Goal: Transaction & Acquisition: Purchase product/service

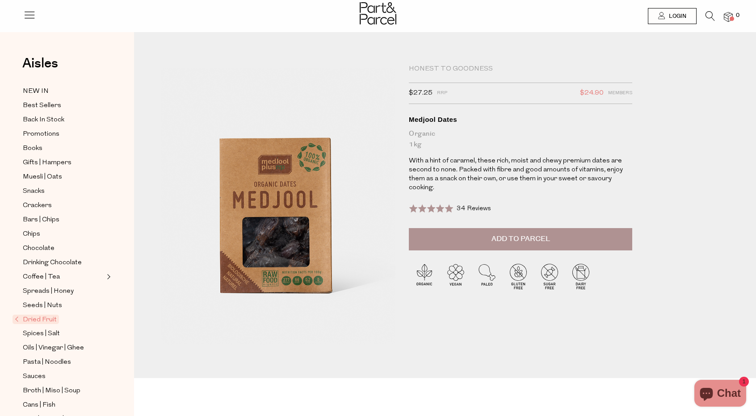
click at [554, 240] on button "Add to Parcel" at bounding box center [520, 239] width 223 height 22
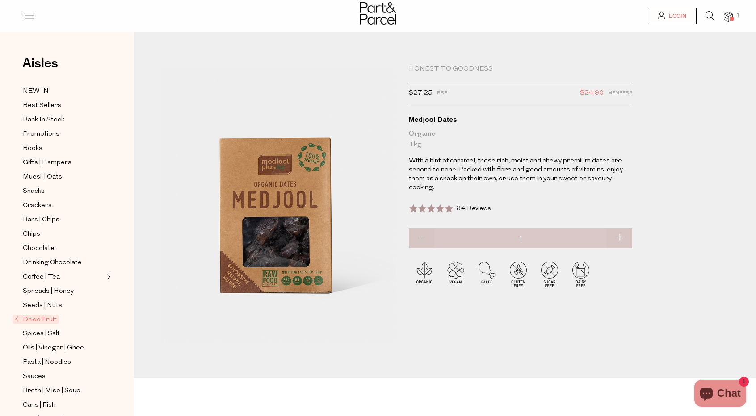
click at [671, 17] on span "Login" at bounding box center [676, 17] width 20 height 8
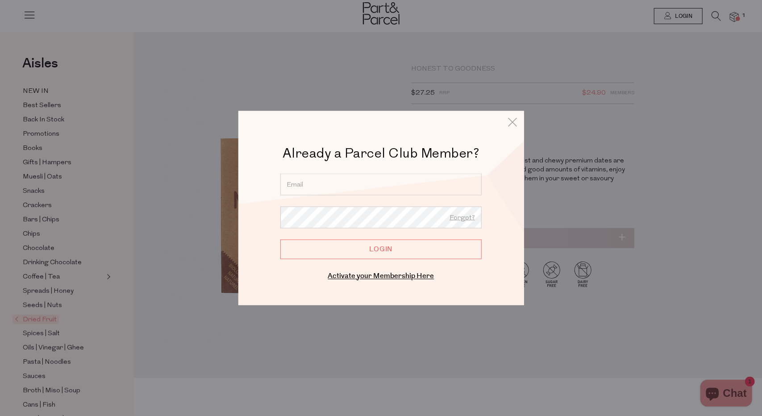
drag, startPoint x: 365, startPoint y: 185, endPoint x: 380, endPoint y: 187, distance: 14.9
click at [369, 185] on input "email" at bounding box center [380, 185] width 201 height 22
type input "Hartotob@gmail.com"
click at [433, 247] on input "Login" at bounding box center [380, 249] width 201 height 20
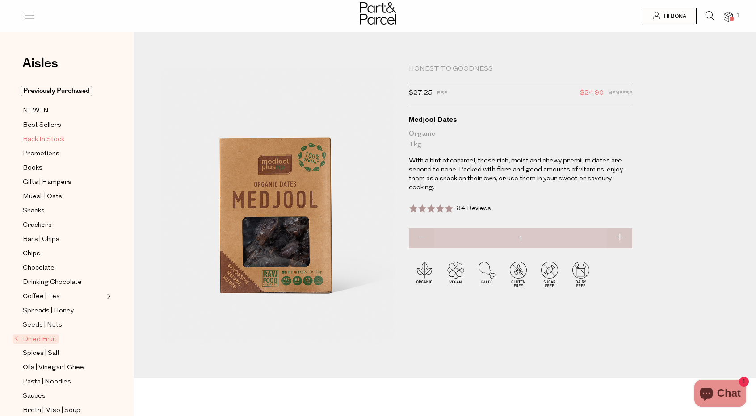
click at [53, 134] on span "Back In Stock" at bounding box center [44, 139] width 42 height 11
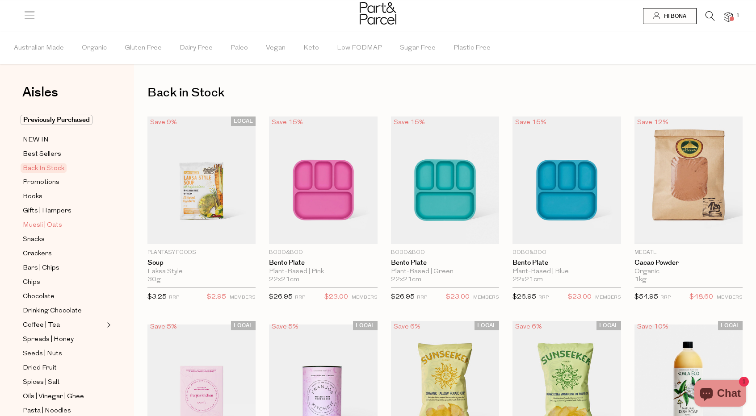
click at [54, 221] on span "Muesli | Oats" at bounding box center [42, 225] width 39 height 11
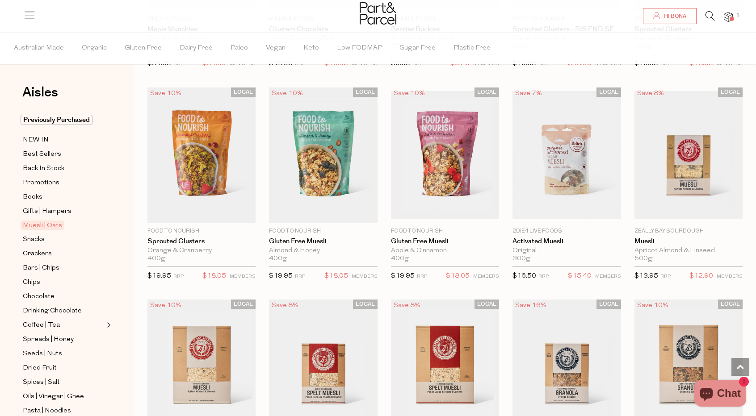
scroll to position [893, 0]
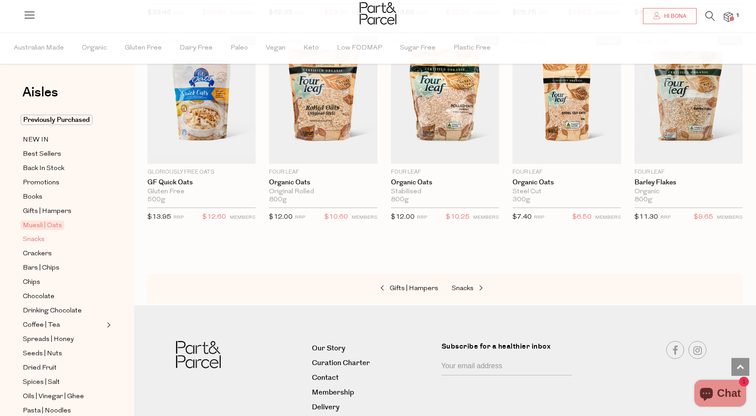
click at [38, 235] on span "Snacks" at bounding box center [34, 239] width 22 height 11
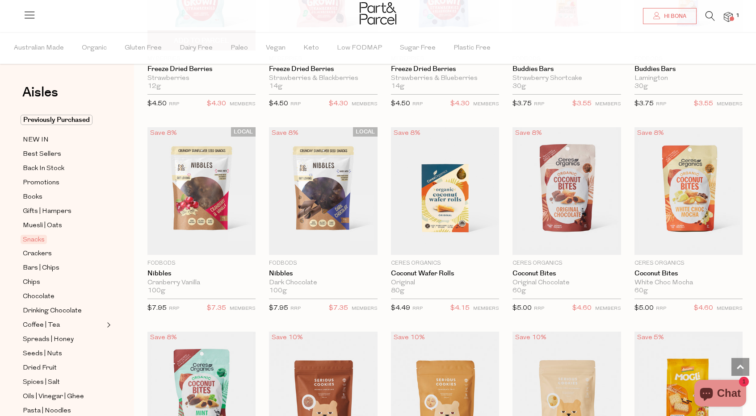
scroll to position [1250, 0]
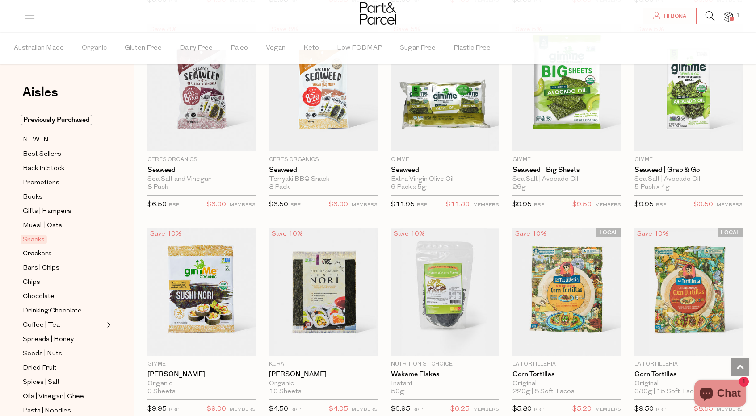
scroll to position [2054, 0]
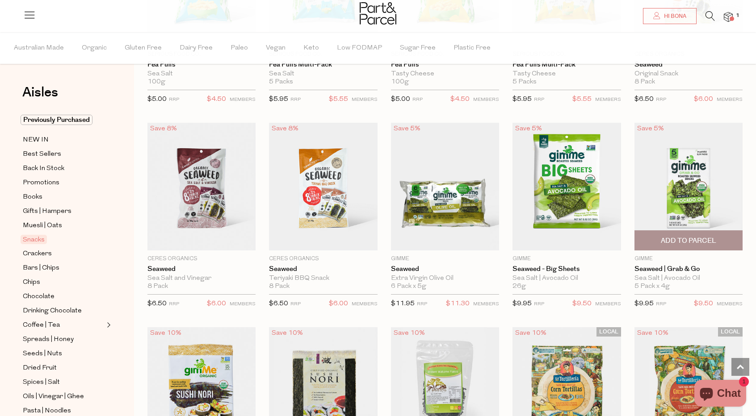
click at [696, 238] on span "Add To Parcel" at bounding box center [687, 240] width 55 height 9
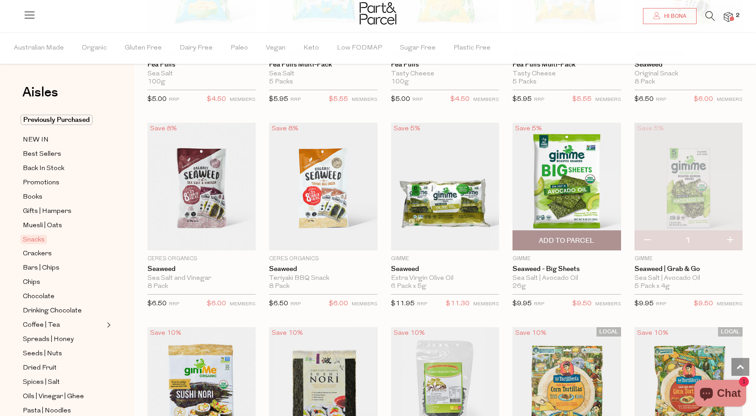
click at [577, 236] on span "Add To Parcel" at bounding box center [566, 240] width 55 height 9
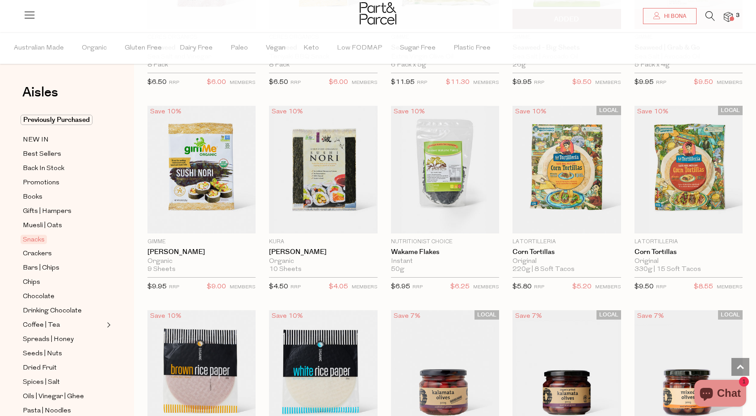
scroll to position [2277, 0]
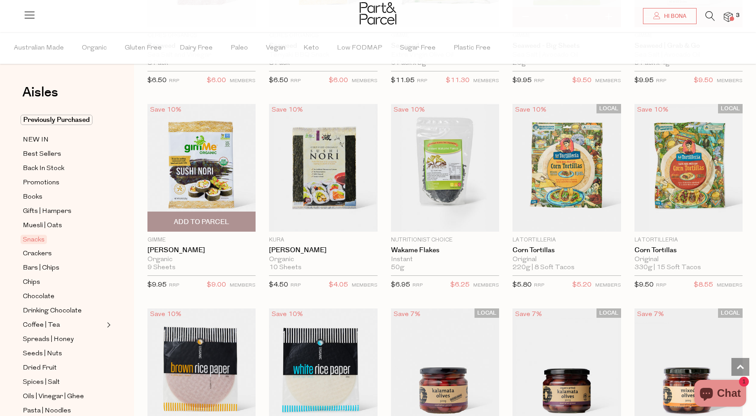
click at [228, 217] on span "Add To Parcel" at bounding box center [201, 221] width 55 height 9
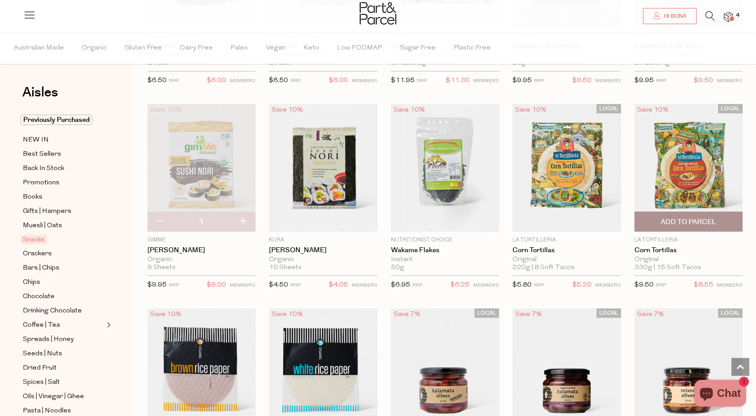
click at [693, 217] on span "Add To Parcel" at bounding box center [687, 221] width 55 height 9
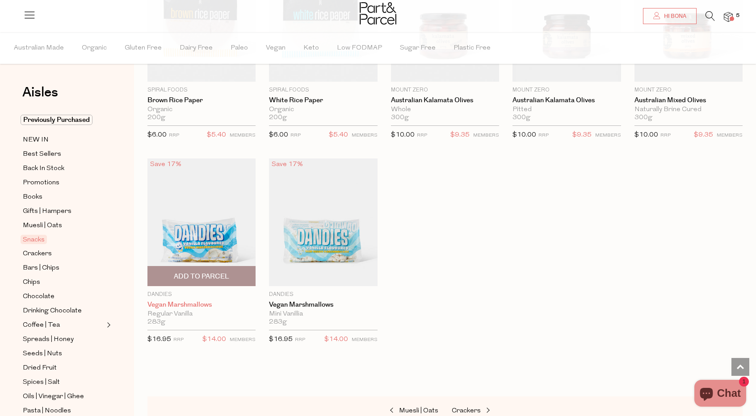
scroll to position [2635, 0]
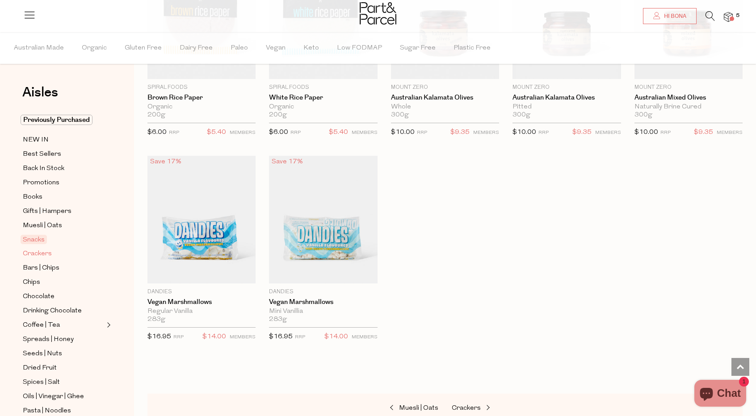
click at [42, 253] on span "Crackers" at bounding box center [37, 254] width 29 height 11
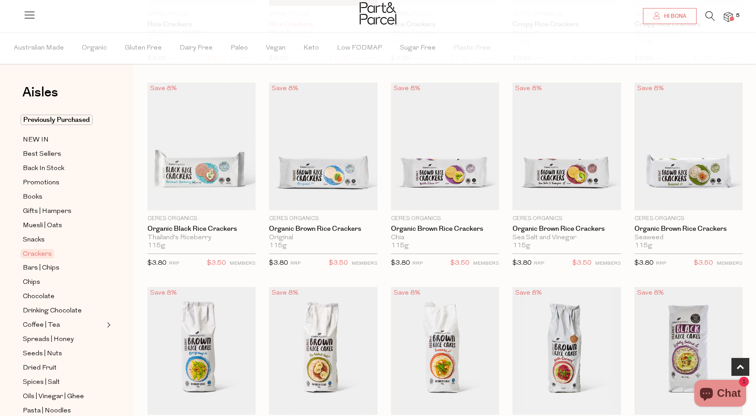
scroll to position [268, 0]
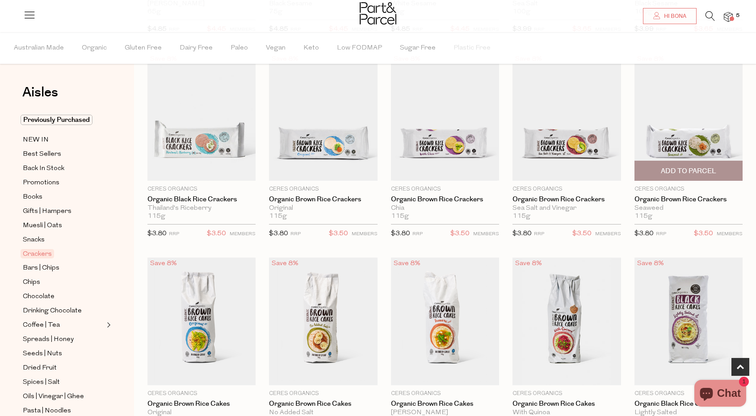
click at [691, 172] on span "Add To Parcel" at bounding box center [687, 171] width 55 height 9
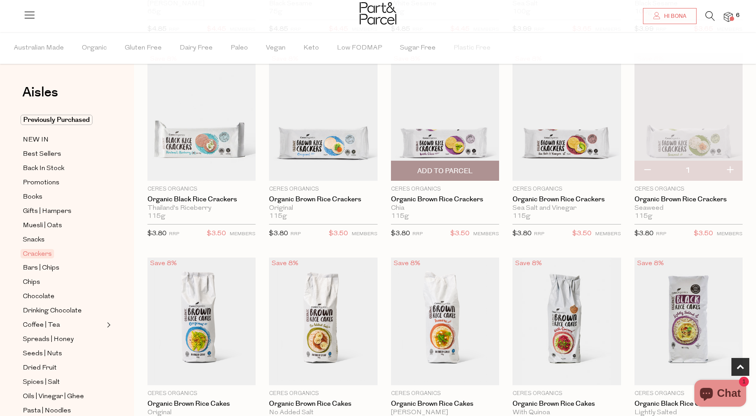
scroll to position [313, 0]
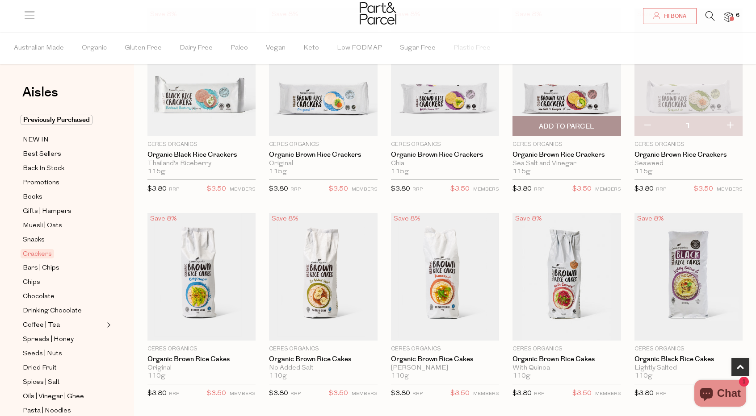
click at [571, 122] on span "Add To Parcel" at bounding box center [566, 126] width 55 height 9
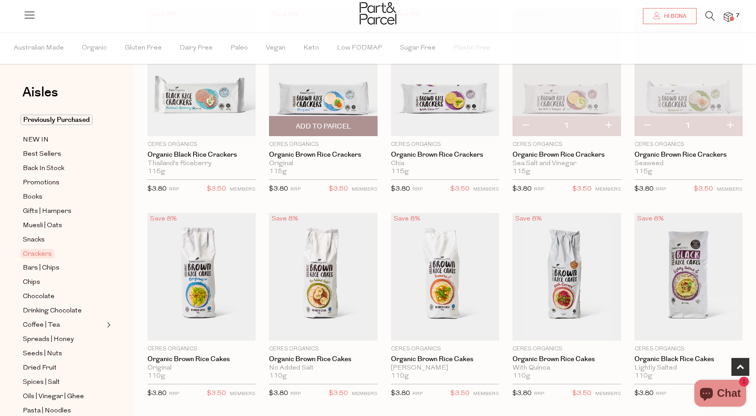
click at [339, 120] on span "Add To Parcel" at bounding box center [322, 126] width 103 height 19
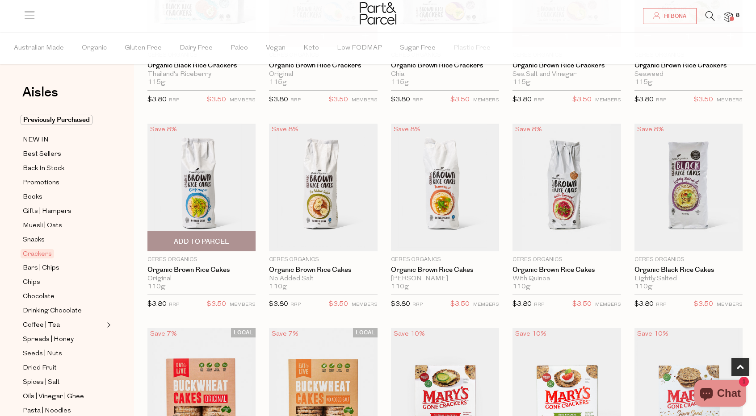
click at [209, 234] on span "Add To Parcel" at bounding box center [201, 241] width 103 height 19
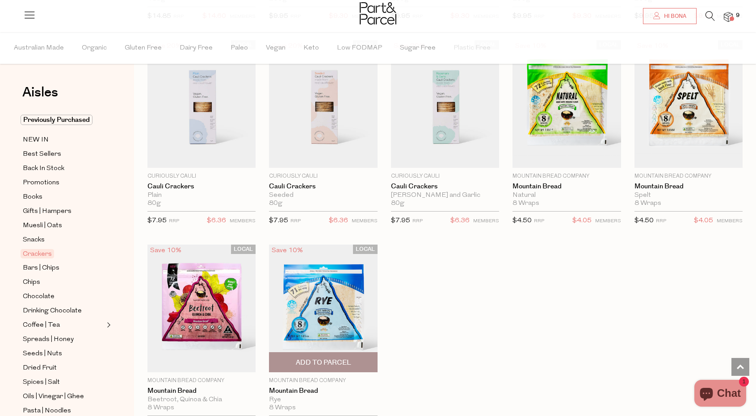
scroll to position [1384, 0]
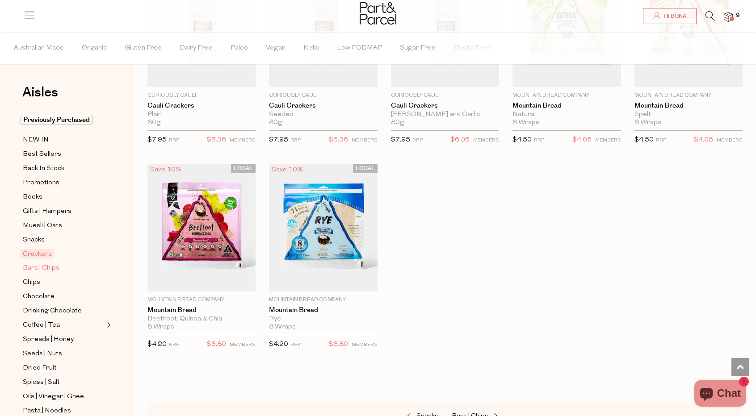
click at [46, 265] on span "Bars | Chips" at bounding box center [41, 268] width 37 height 11
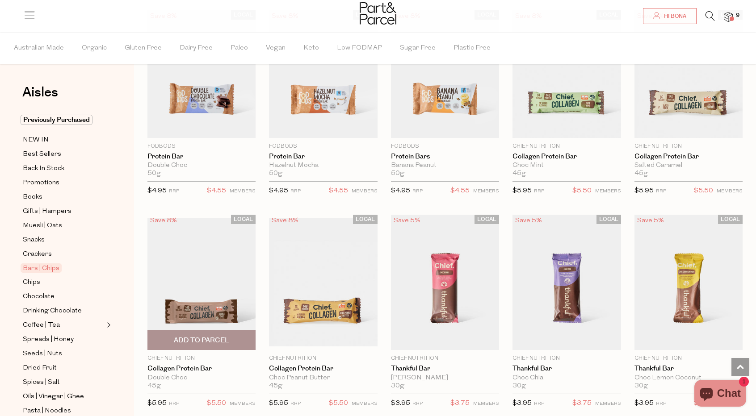
scroll to position [402, 0]
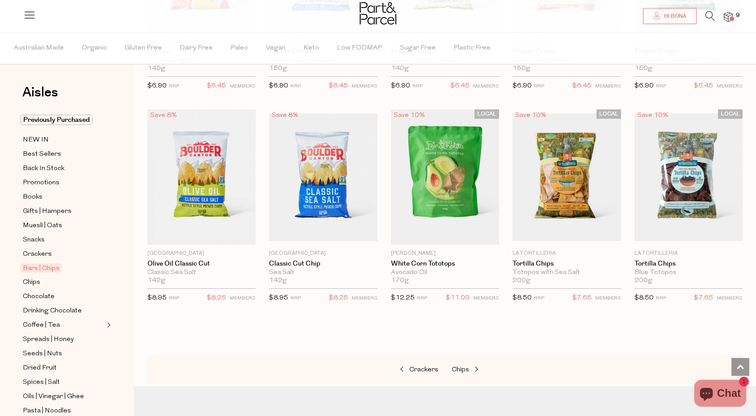
scroll to position [2703, 0]
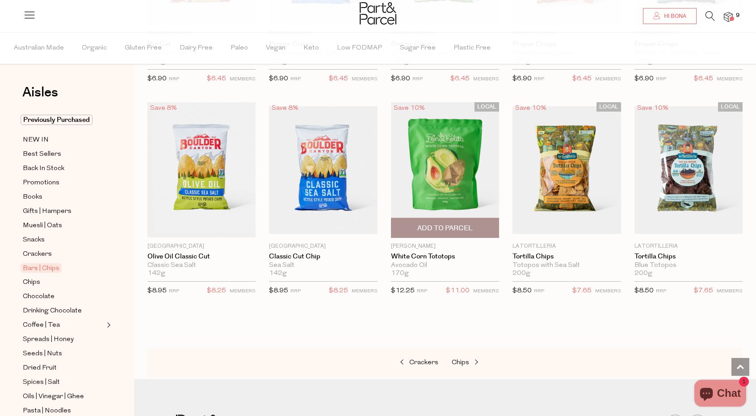
click at [432, 224] on span "Add To Parcel" at bounding box center [444, 228] width 55 height 9
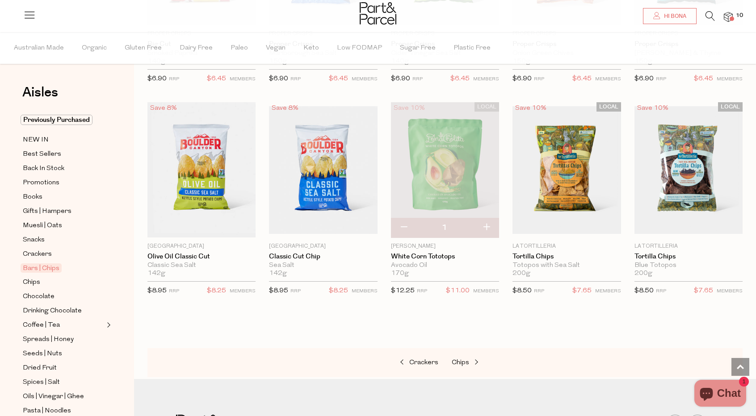
click at [406, 218] on button "button" at bounding box center [403, 228] width 25 height 20
type input "0"
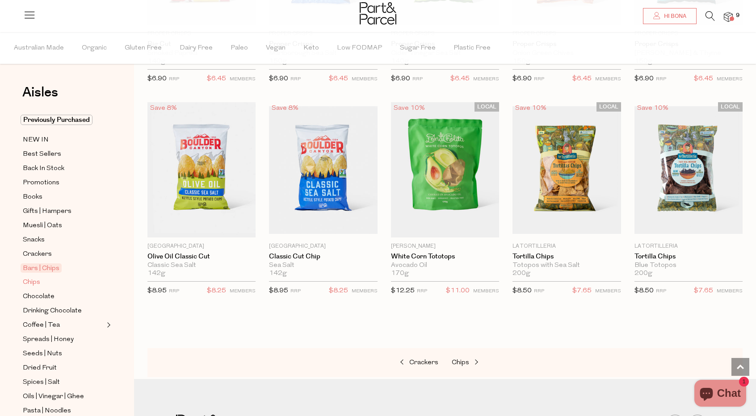
click at [37, 279] on span "Chips" at bounding box center [31, 282] width 17 height 11
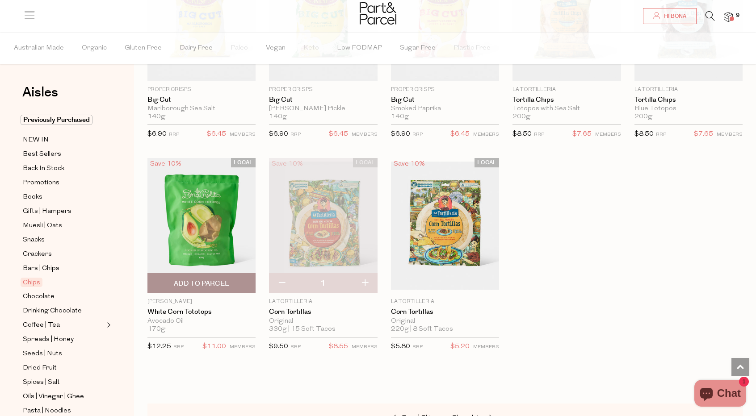
scroll to position [581, 0]
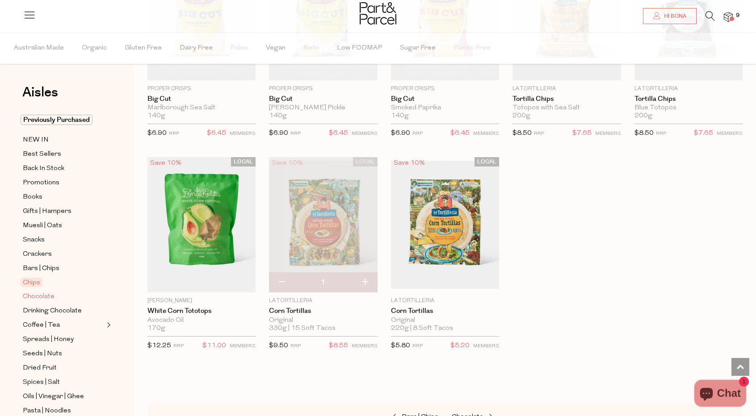
click at [39, 292] on span "Chocolate" at bounding box center [39, 297] width 32 height 11
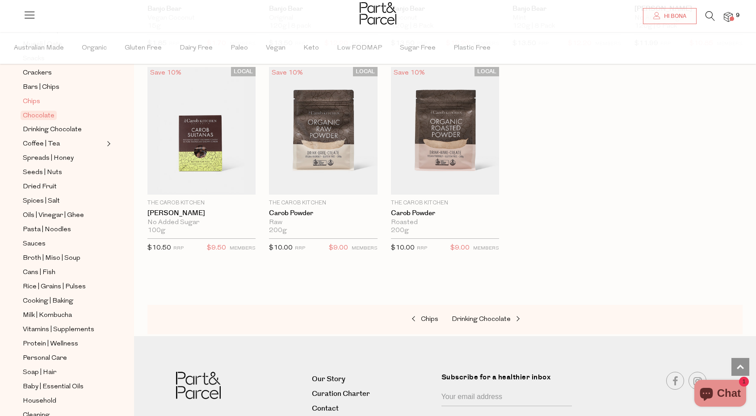
scroll to position [223, 0]
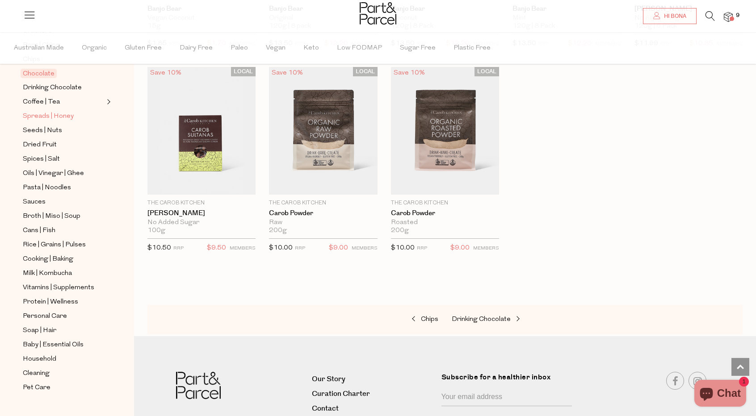
click at [51, 111] on span "Spreads | Honey" at bounding box center [48, 116] width 51 height 11
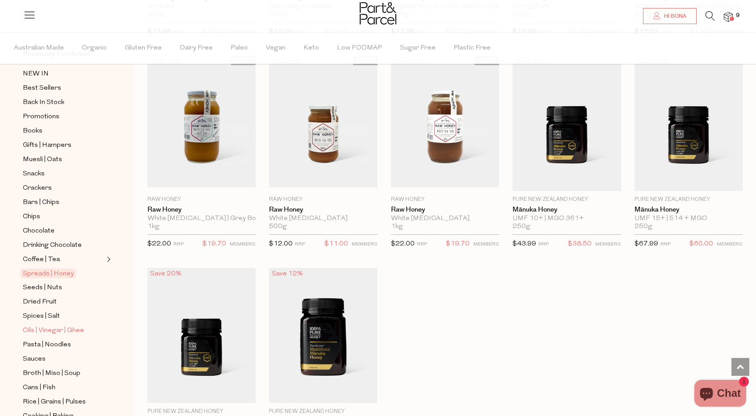
scroll to position [179, 0]
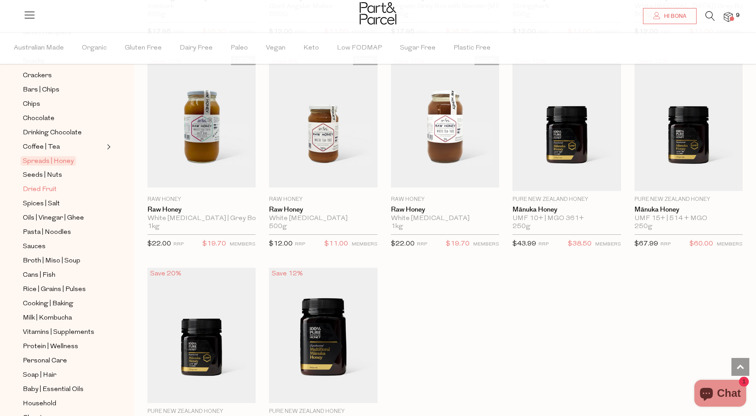
click at [50, 184] on span "Dried Fruit" at bounding box center [40, 189] width 34 height 11
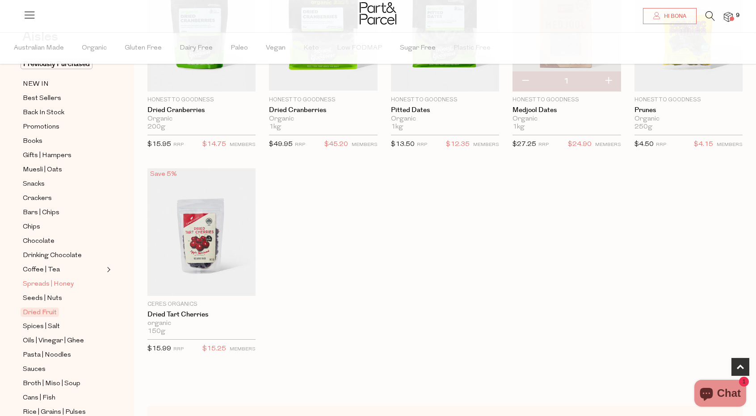
scroll to position [89, 0]
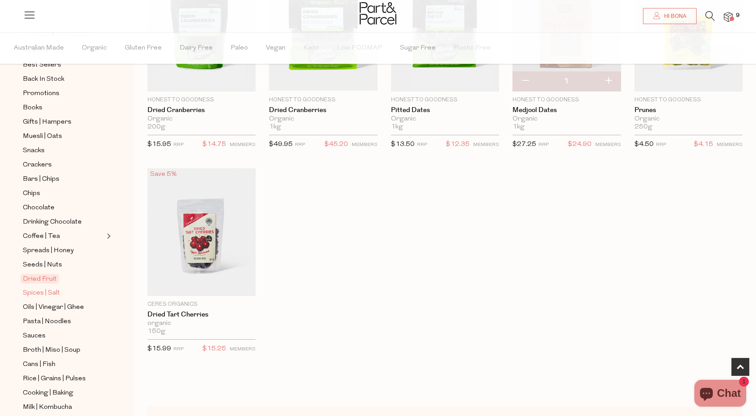
click at [45, 288] on span "Spices | Salt" at bounding box center [41, 293] width 37 height 11
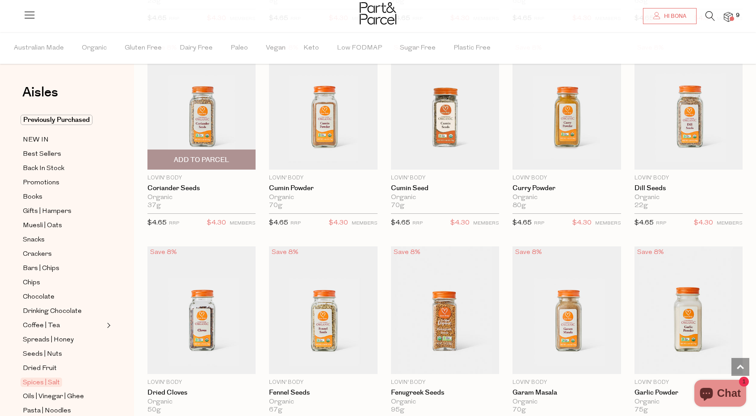
scroll to position [1652, 0]
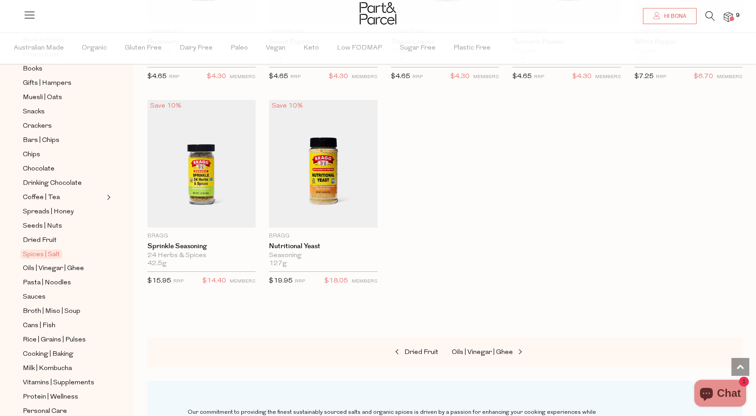
scroll to position [223, 0]
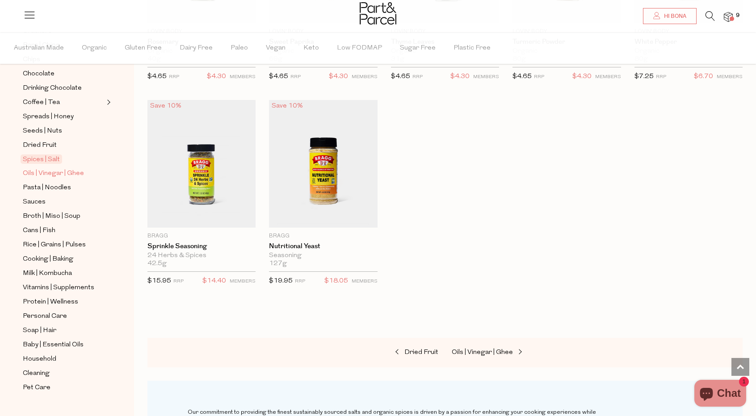
click at [70, 169] on span "Oils | Vinegar | Ghee" at bounding box center [53, 173] width 61 height 11
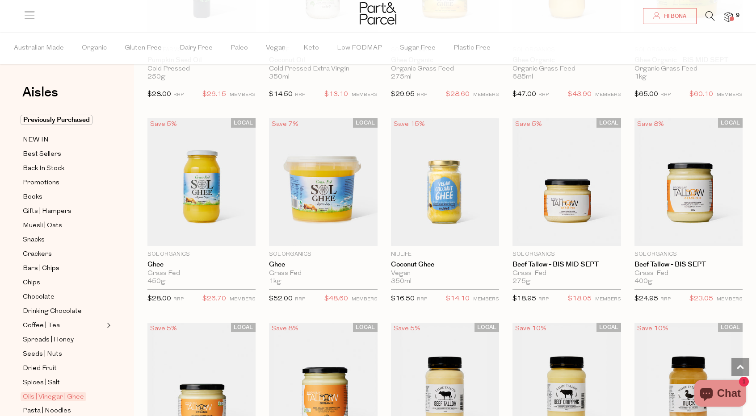
scroll to position [853, 0]
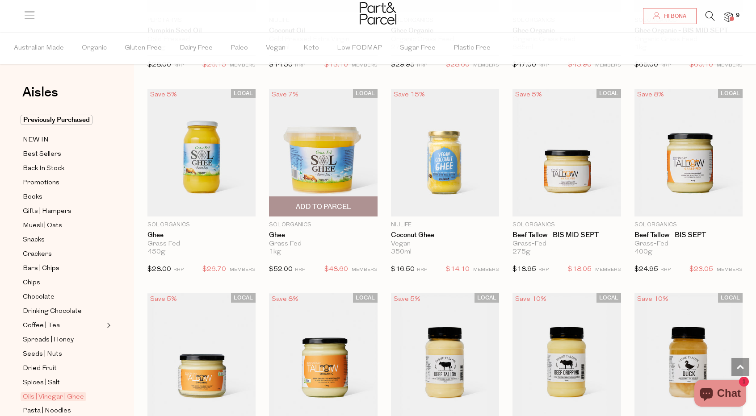
click at [326, 202] on span "Add To Parcel" at bounding box center [323, 206] width 55 height 9
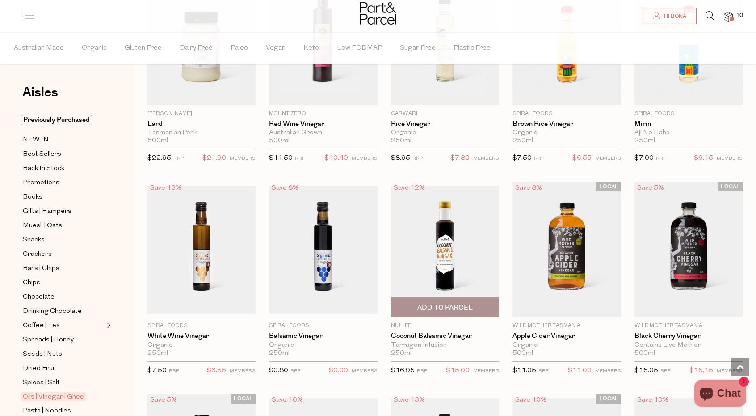
scroll to position [1300, 0]
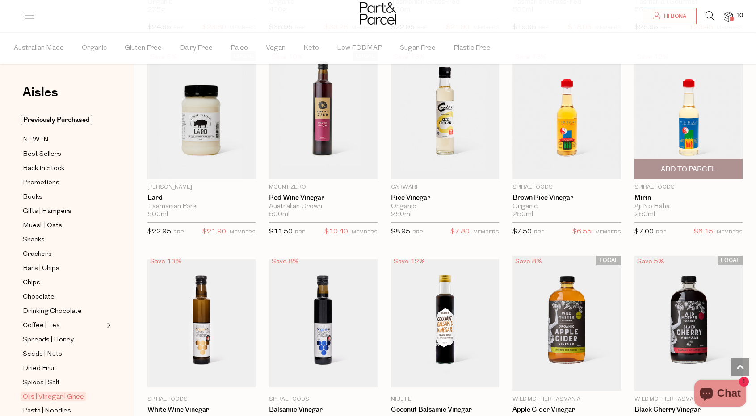
click at [703, 165] on span "Add To Parcel" at bounding box center [687, 169] width 55 height 9
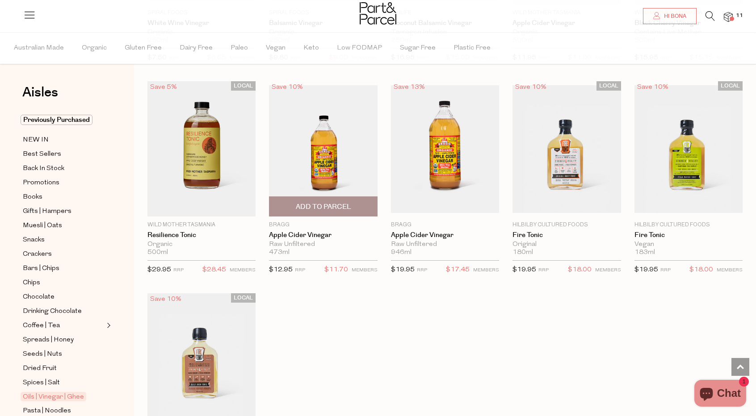
scroll to position [1612, 0]
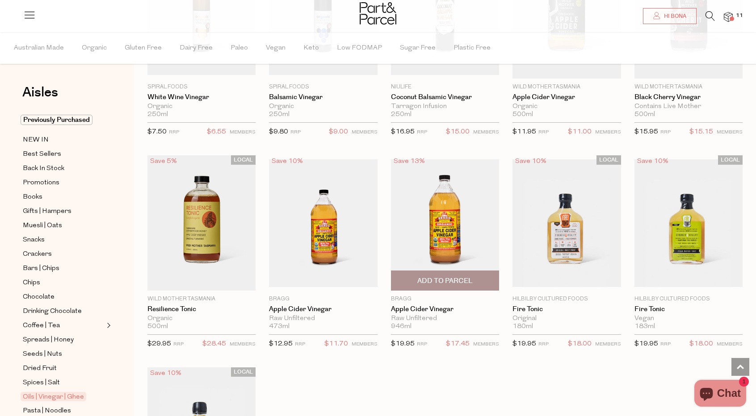
click at [448, 276] on span "Add To Parcel" at bounding box center [444, 280] width 55 height 9
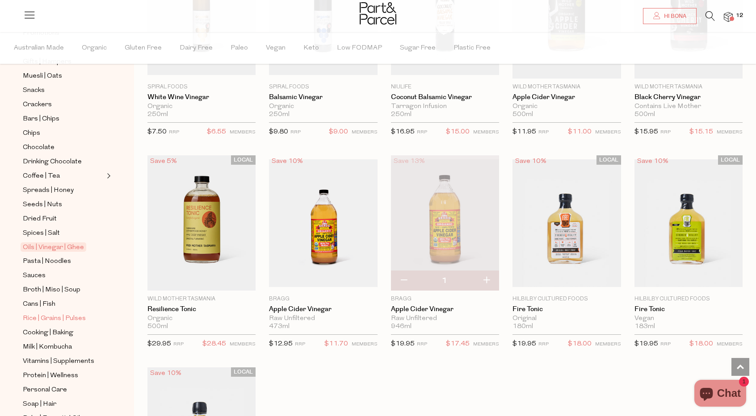
scroll to position [179, 0]
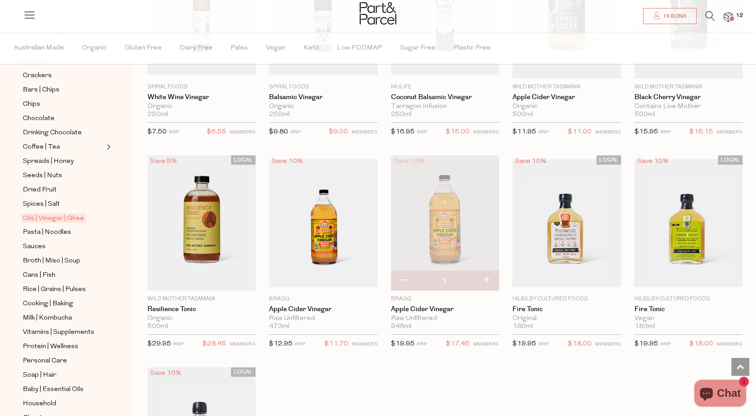
click at [402, 272] on button "button" at bounding box center [403, 281] width 25 height 20
type input "0"
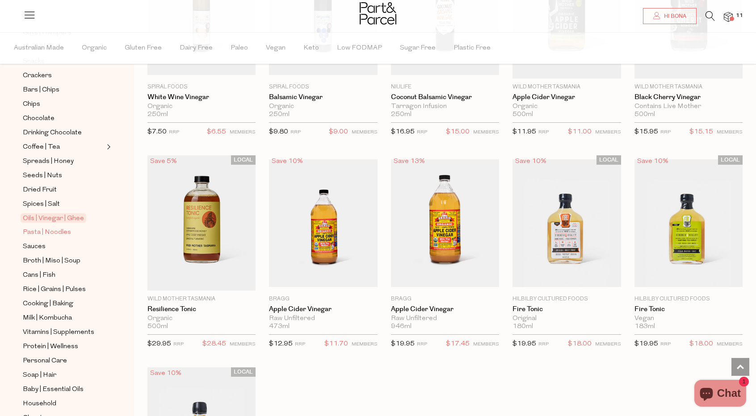
click at [60, 227] on span "Pasta | Noodles" at bounding box center [47, 232] width 48 height 11
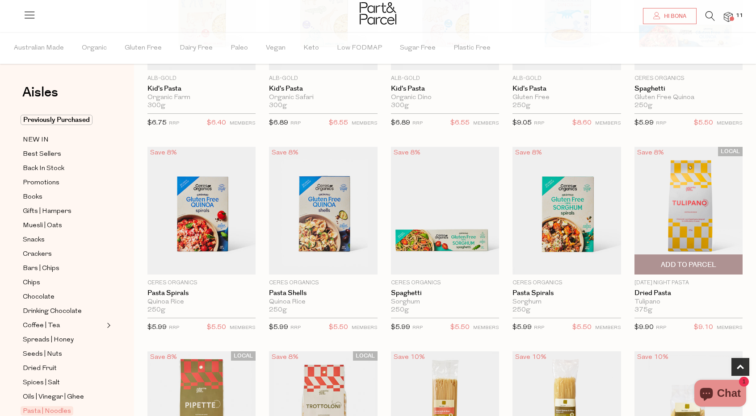
scroll to position [223, 0]
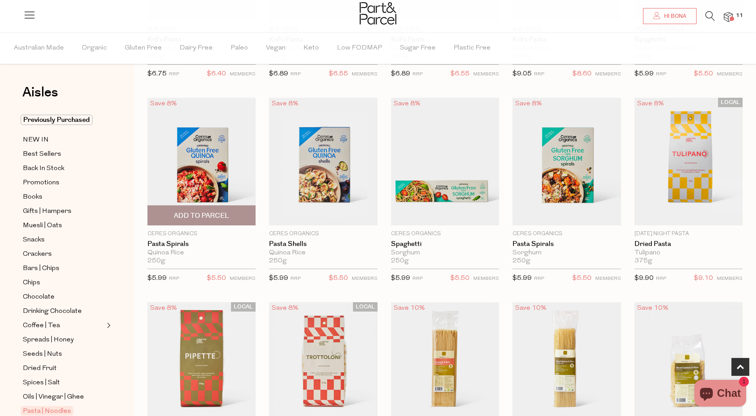
click at [203, 208] on span "Add To Parcel" at bounding box center [201, 215] width 103 height 19
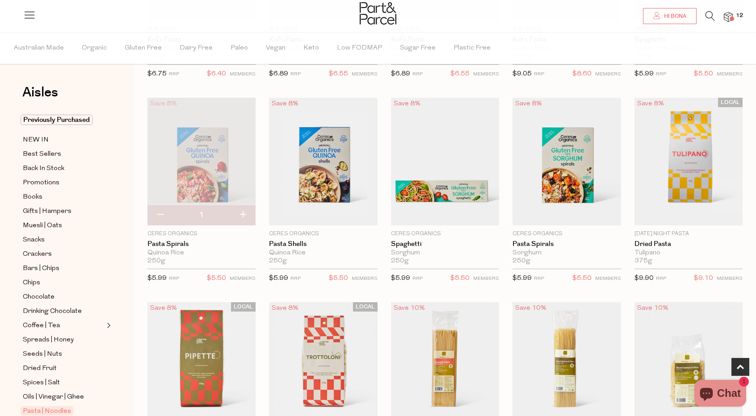
click at [240, 215] on button "button" at bounding box center [242, 215] width 25 height 20
type input "2"
click at [242, 213] on button "button" at bounding box center [242, 215] width 25 height 20
type input "3"
click at [246, 215] on button "button" at bounding box center [242, 215] width 25 height 20
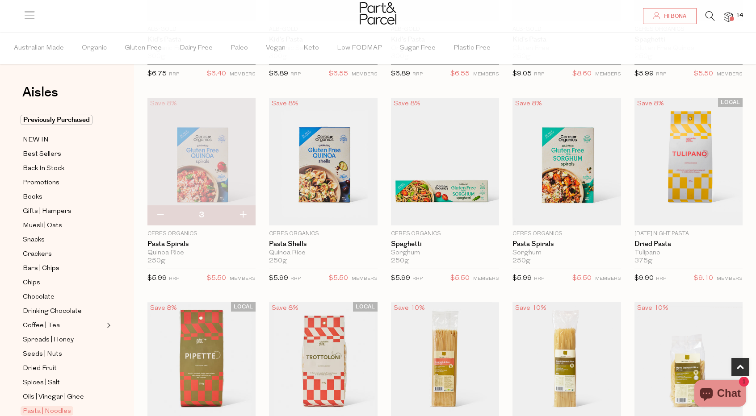
type input "4"
click at [245, 213] on button "button" at bounding box center [242, 215] width 25 height 20
type input "5"
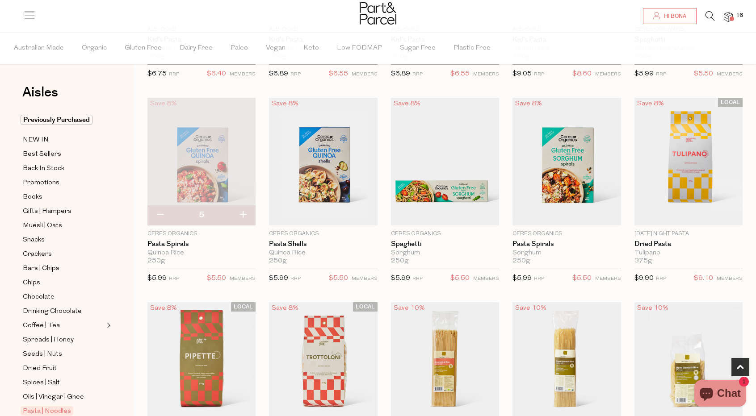
click at [242, 213] on button "button" at bounding box center [242, 215] width 25 height 20
type input "6"
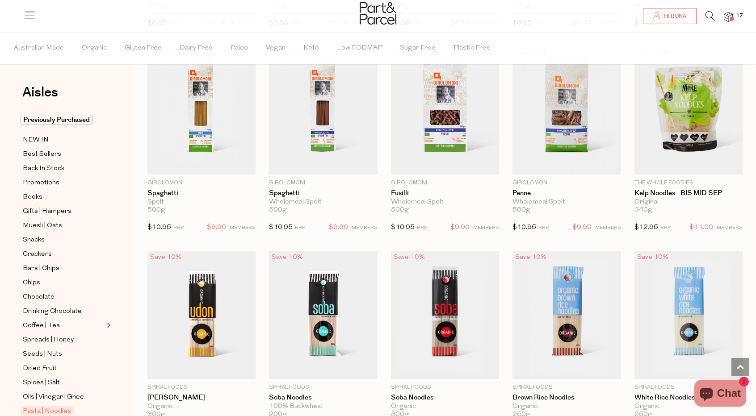
scroll to position [1295, 0]
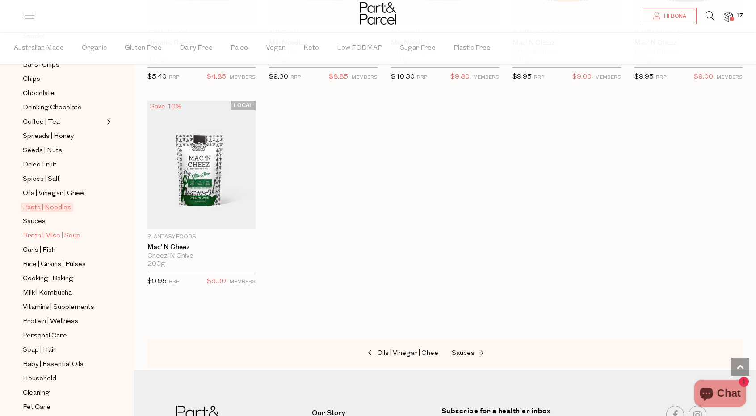
scroll to position [225, 0]
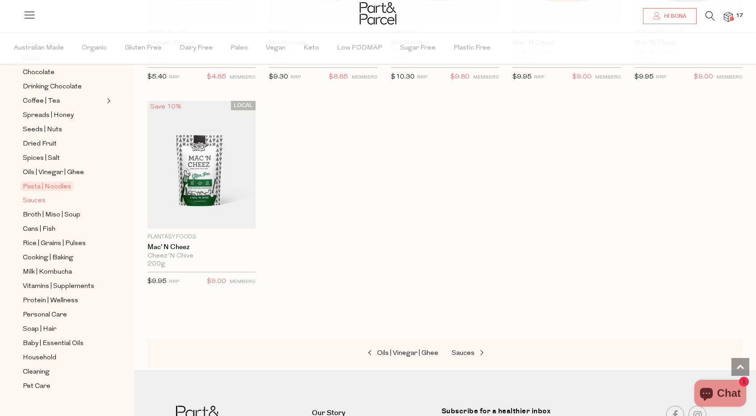
click at [38, 196] on span "Sauces" at bounding box center [34, 201] width 23 height 11
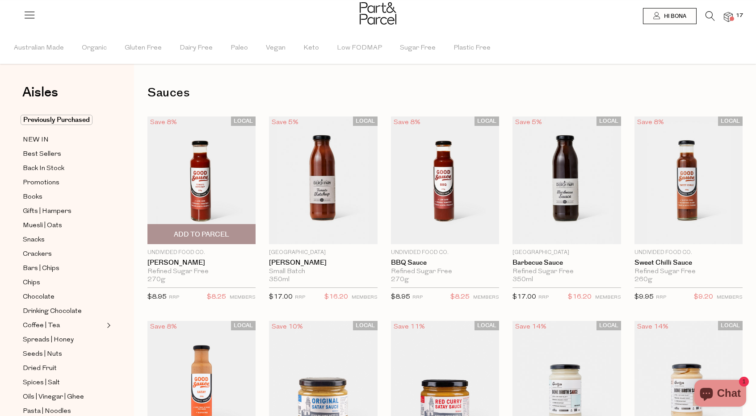
click at [197, 232] on span "Add To Parcel" at bounding box center [201, 234] width 55 height 9
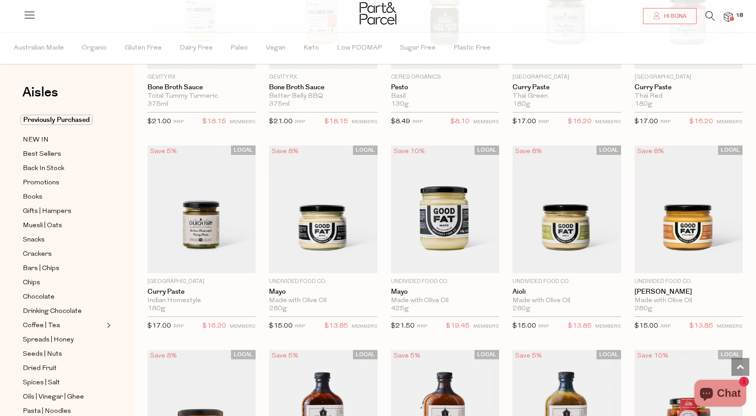
scroll to position [670, 0]
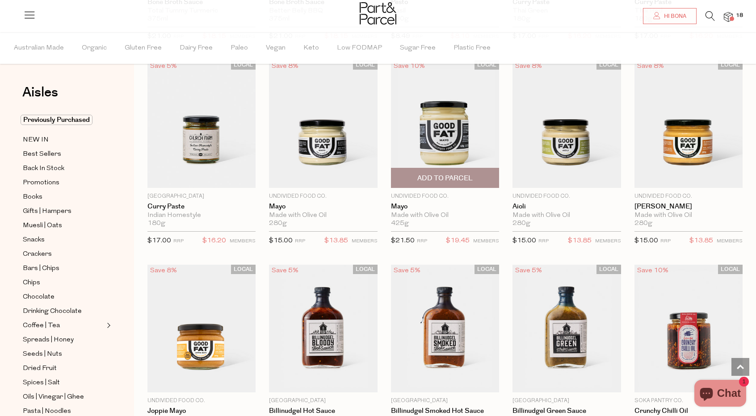
click at [443, 169] on span "Add To Parcel" at bounding box center [444, 177] width 103 height 19
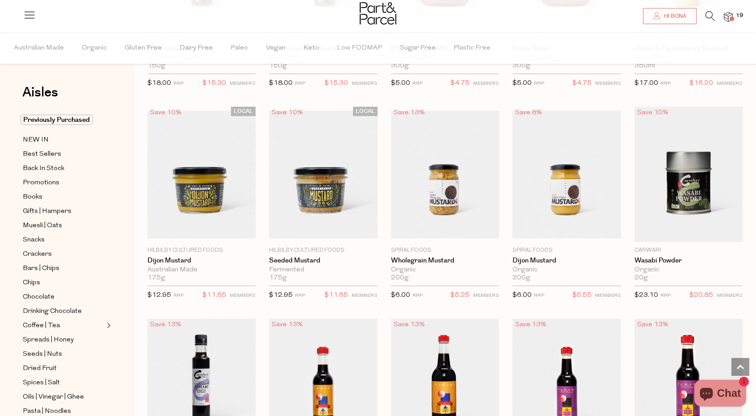
scroll to position [1742, 0]
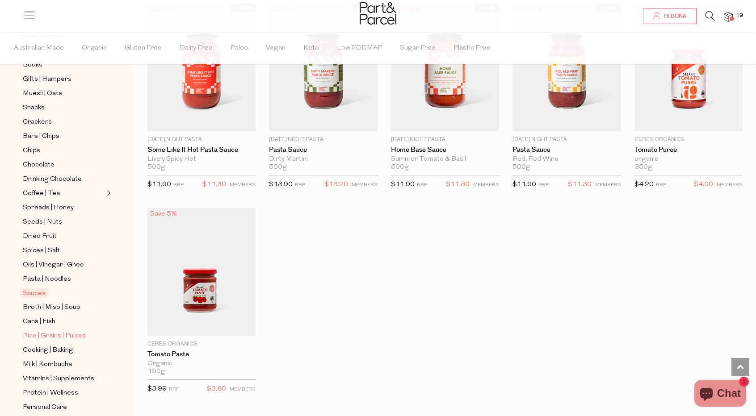
scroll to position [225, 0]
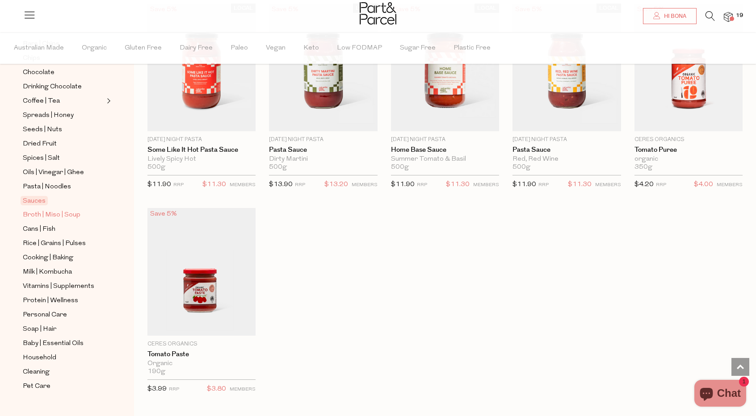
click at [79, 209] on link "Broth | Miso | Soup" at bounding box center [63, 214] width 81 height 11
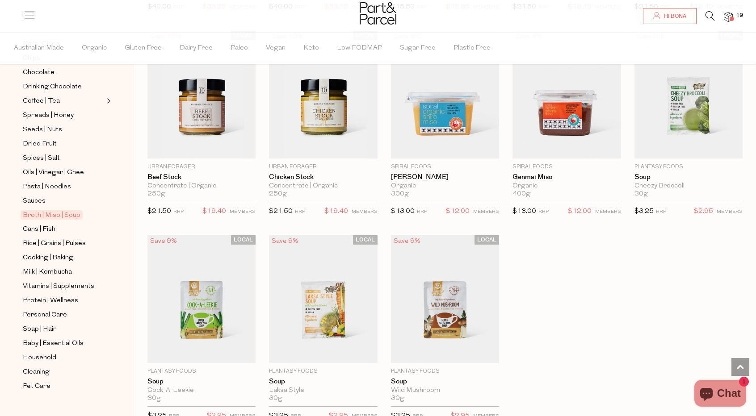
scroll to position [1161, 0]
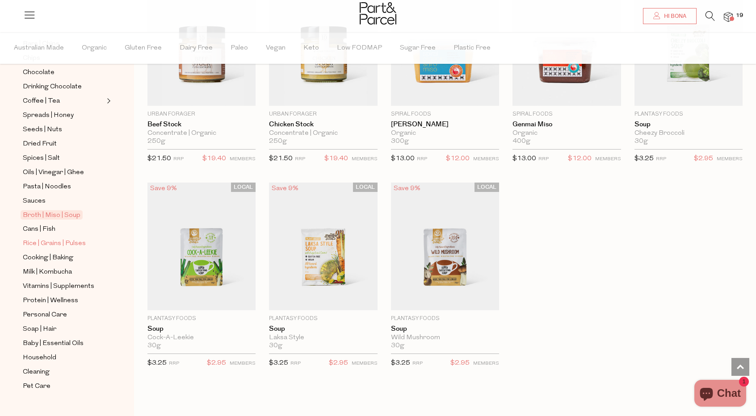
click at [83, 238] on span "Rice | Grains | Pulses" at bounding box center [54, 243] width 63 height 11
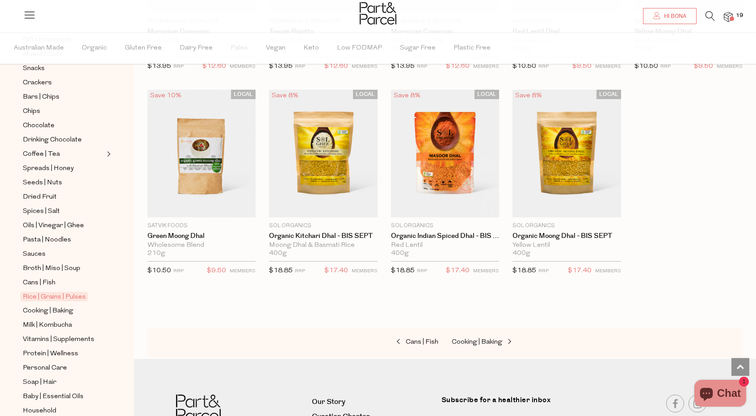
scroll to position [223, 0]
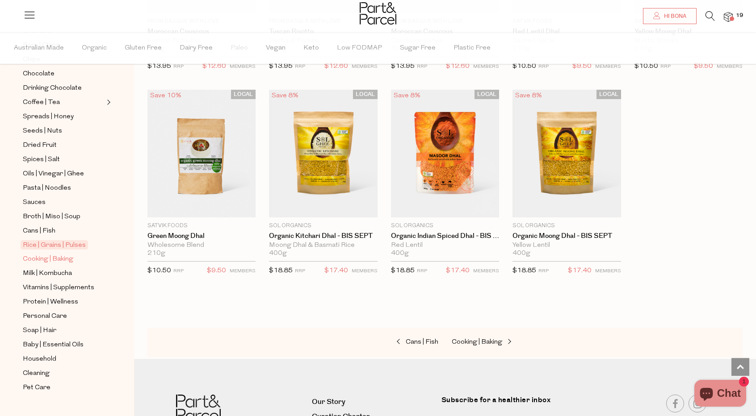
click at [46, 254] on span "Cooking | Baking" at bounding box center [48, 259] width 50 height 11
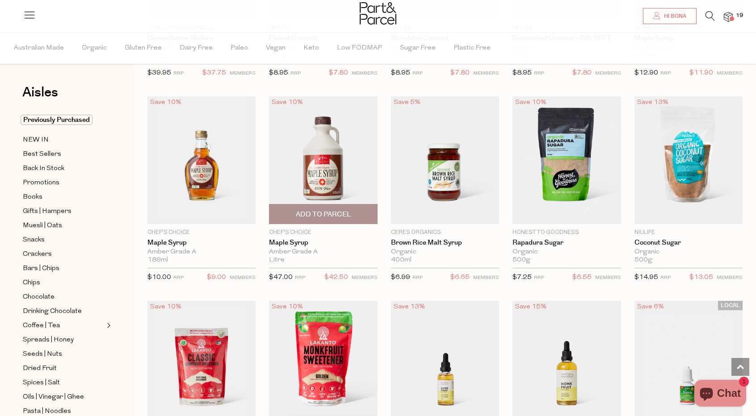
scroll to position [1474, 0]
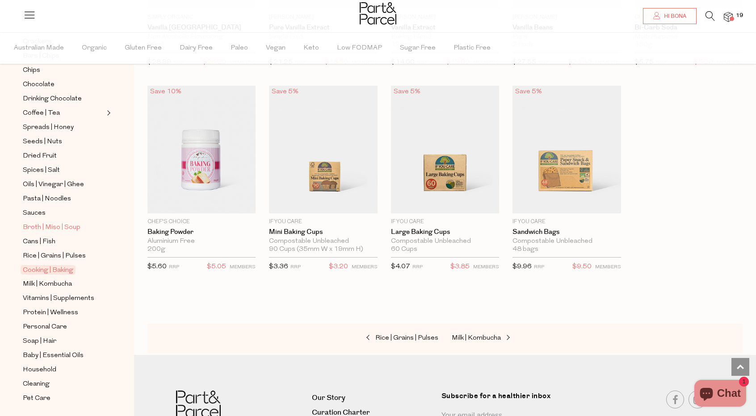
scroll to position [225, 0]
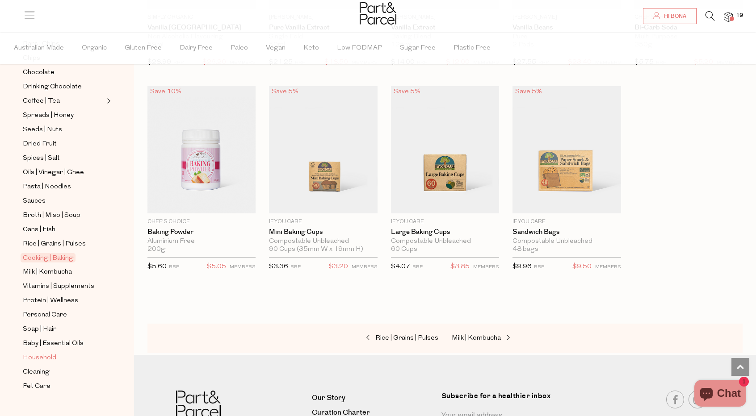
click at [46, 353] on span "Household" at bounding box center [39, 358] width 33 height 11
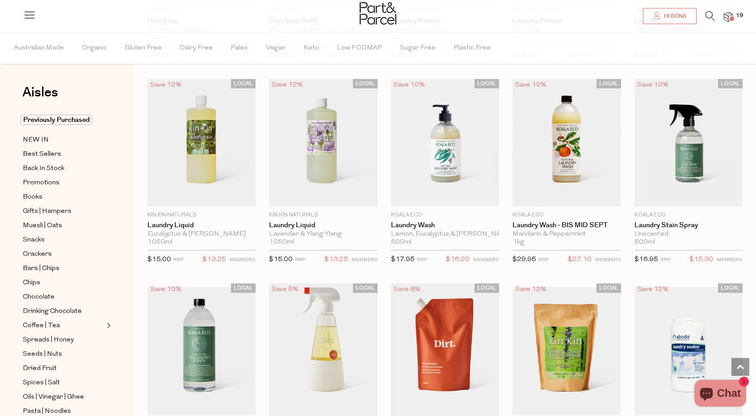
scroll to position [1697, 0]
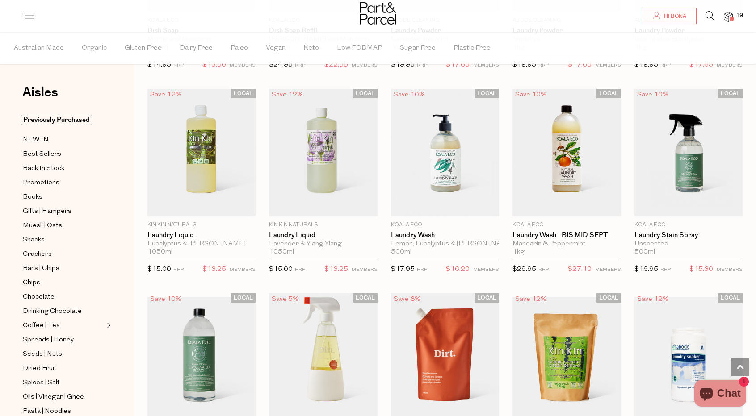
scroll to position [1474, 0]
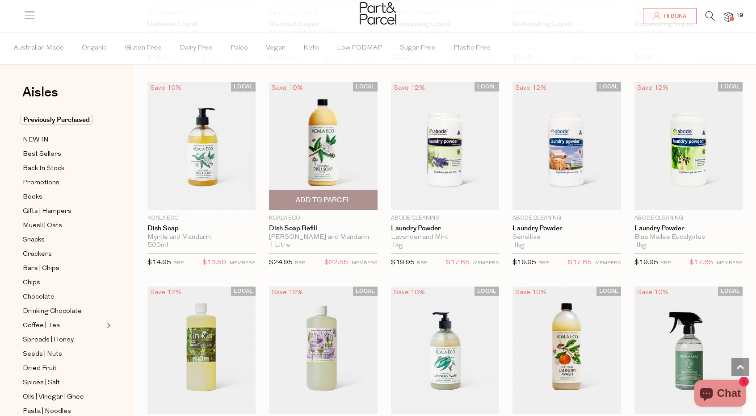
click at [313, 196] on span "Add To Parcel" at bounding box center [323, 200] width 55 height 9
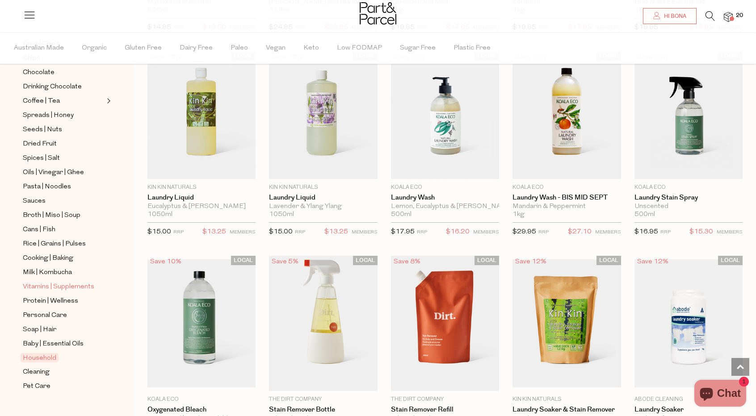
scroll to position [1786, 0]
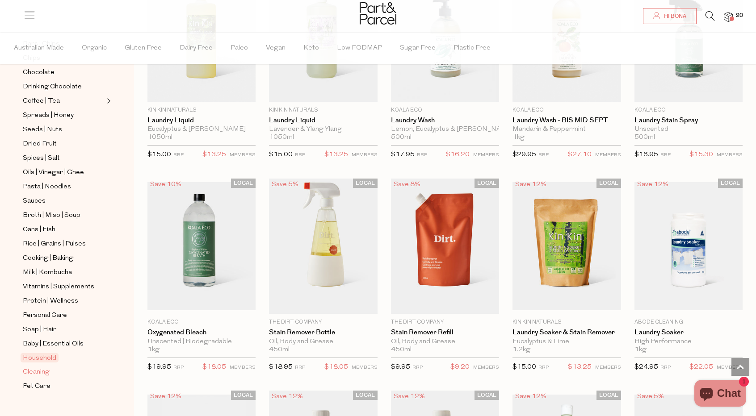
click at [46, 367] on span "Cleaning" at bounding box center [36, 372] width 27 height 11
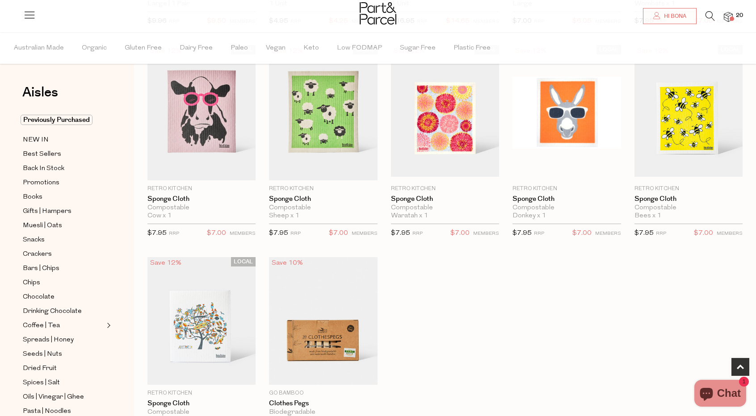
scroll to position [268, 0]
